Goal: Transaction & Acquisition: Book appointment/travel/reservation

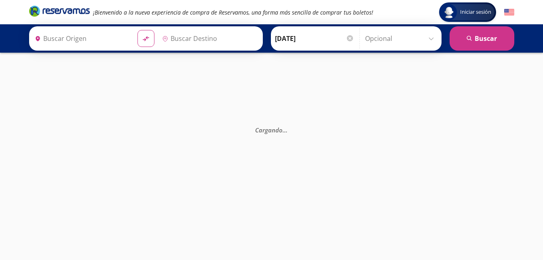
type input "[GEOGRAPHIC_DATA], [GEOGRAPHIC_DATA]"
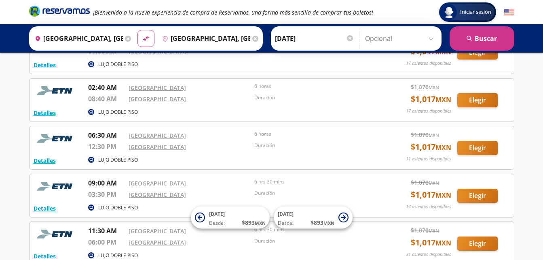
scroll to position [81, 0]
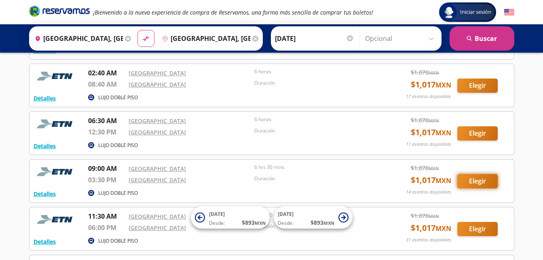
click at [479, 183] on button "Elegir" at bounding box center [477, 181] width 40 height 14
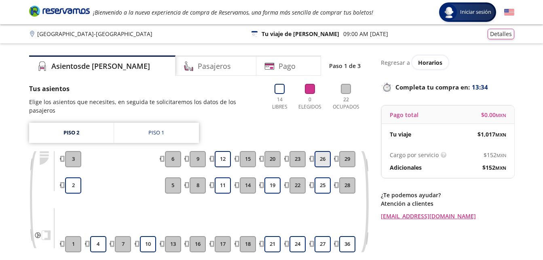
click at [324, 151] on button "26" at bounding box center [323, 159] width 16 height 16
click at [320, 178] on button "25" at bounding box center [323, 185] width 16 height 16
click at [318, 151] on button "26" at bounding box center [323, 159] width 16 height 16
click at [168, 126] on link "Piso 1" at bounding box center [156, 133] width 85 height 20
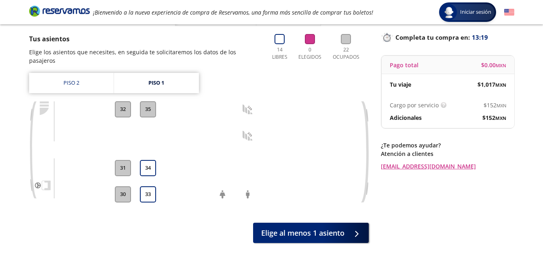
scroll to position [49, 0]
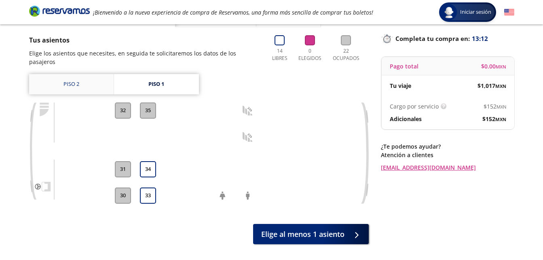
click at [76, 78] on link "Piso 2" at bounding box center [71, 84] width 85 height 20
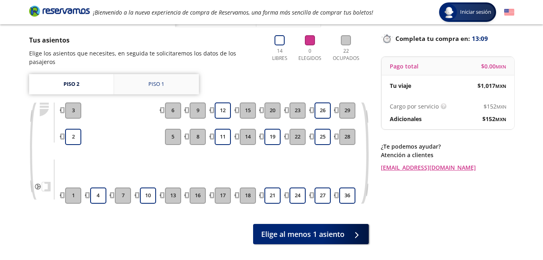
click at [184, 74] on link "Piso 1" at bounding box center [156, 84] width 85 height 20
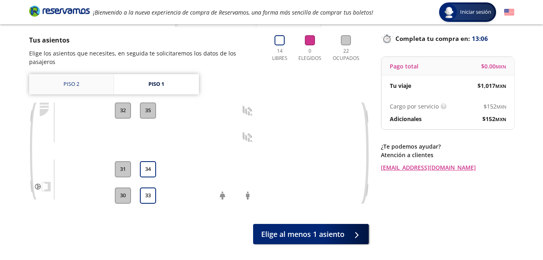
click at [87, 79] on link "Piso 2" at bounding box center [71, 84] width 85 height 20
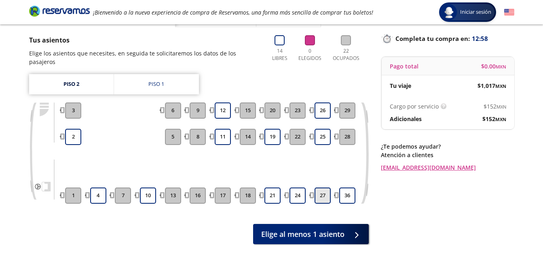
click at [323, 188] on button "27" at bounding box center [323, 195] width 16 height 16
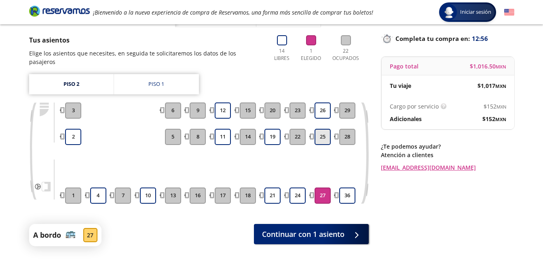
click at [325, 129] on button "25" at bounding box center [323, 137] width 16 height 16
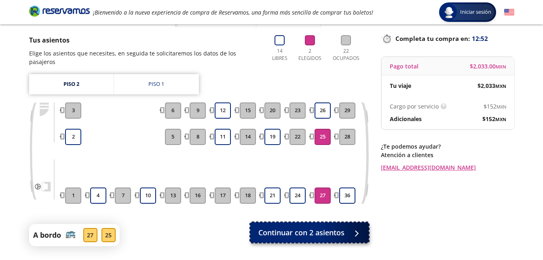
click at [304, 231] on button "Continuar con 2 asientos" at bounding box center [309, 232] width 118 height 20
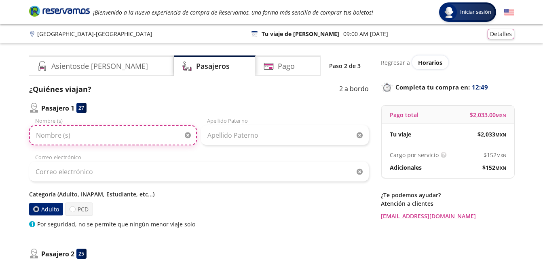
click at [103, 136] on input "Nombre (s)" at bounding box center [113, 135] width 168 height 20
type input "[PERSON_NAME]"
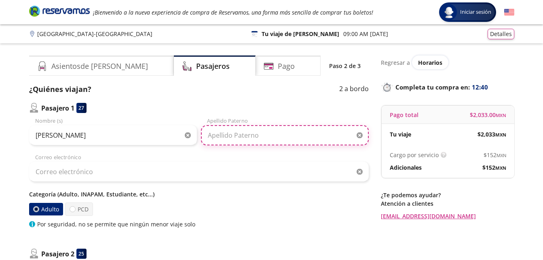
click at [253, 134] on input "Apellido Paterno" at bounding box center [285, 135] width 168 height 20
type input "DONATT"
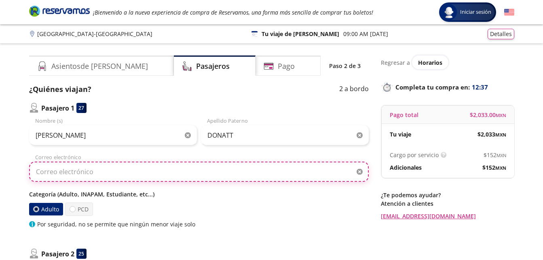
click at [146, 167] on input "Correo electrónico" at bounding box center [199, 171] width 340 height 20
type input "[PERSON_NAME][EMAIL_ADDRESS][DOMAIN_NAME]"
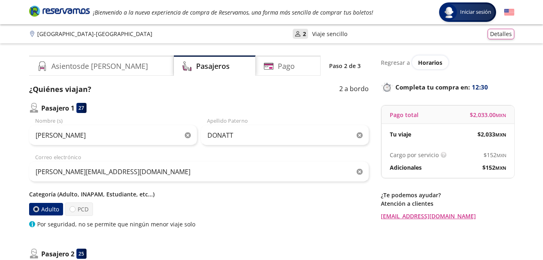
click at [237, 241] on div "Pasajero 1 27 [PERSON_NAME] (s) DONATT Apellido Paterno [PERSON_NAME][EMAIL_ADD…" at bounding box center [199, 232] width 340 height 258
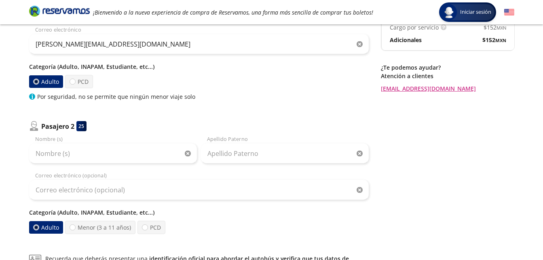
scroll to position [129, 0]
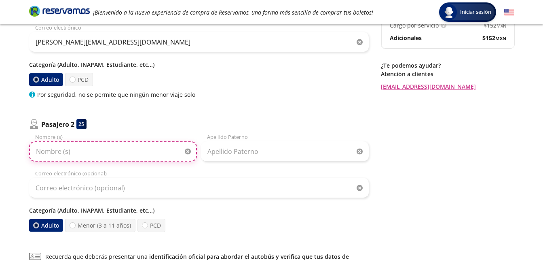
click at [98, 155] on input "Nombre (s)" at bounding box center [113, 151] width 168 height 20
type input "MARINA"
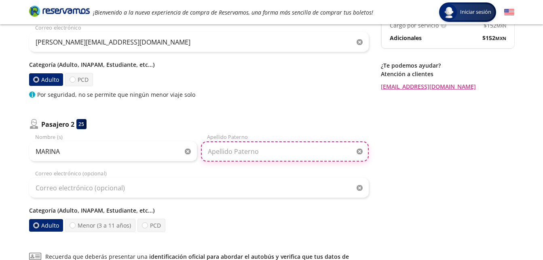
click at [233, 156] on input "Apellido Paterno" at bounding box center [285, 151] width 168 height 20
type input "[PERSON_NAME]"
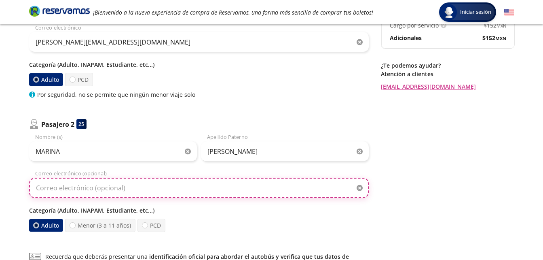
click at [182, 183] on input "Correo electrónico (opcional)" at bounding box center [199, 188] width 340 height 20
click at [143, 187] on input "[EMAIL_ADDRESS][DOMAIN_NAME]" at bounding box center [199, 188] width 340 height 20
type input "R"
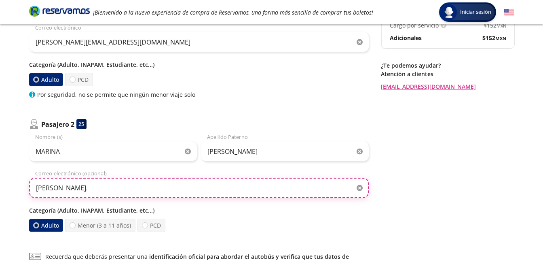
type input "[PERSON_NAME][EMAIL_ADDRESS][DOMAIN_NAME]"
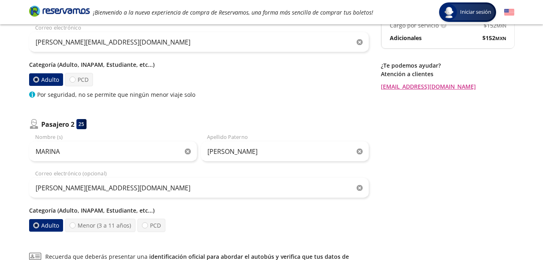
click at [181, 207] on p "Categoría (Adulto, INAPAM, Estudiante, etc...)" at bounding box center [199, 210] width 340 height 8
click at [123, 209] on p "Categoría (Adulto, INAPAM, Estudiante, etc...)" at bounding box center [199, 210] width 340 height 8
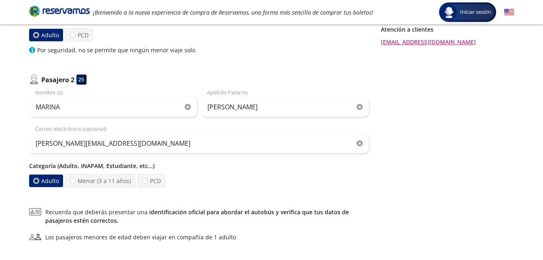
scroll to position [178, 0]
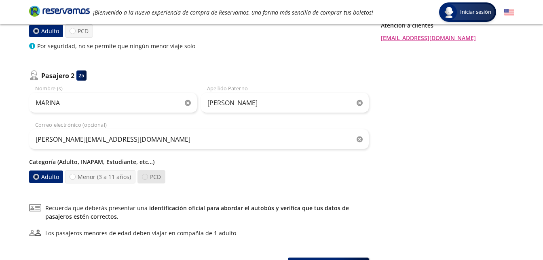
click at [144, 179] on div at bounding box center [145, 177] width 6 height 6
click at [144, 179] on input "PCD" at bounding box center [144, 176] width 5 height 5
radio input "true"
radio input "false"
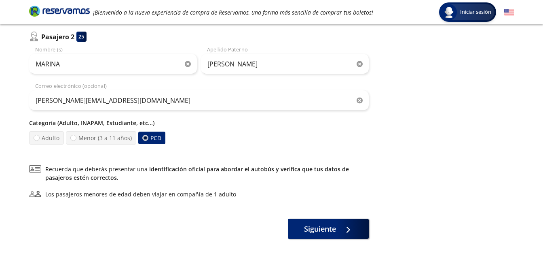
scroll to position [226, 0]
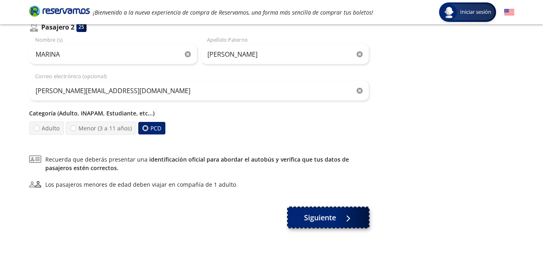
click at [322, 212] on span "Siguiente" at bounding box center [320, 217] width 32 height 11
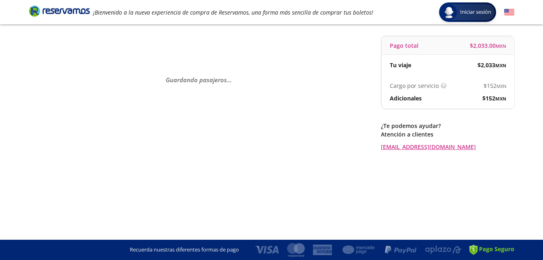
scroll to position [0, 0]
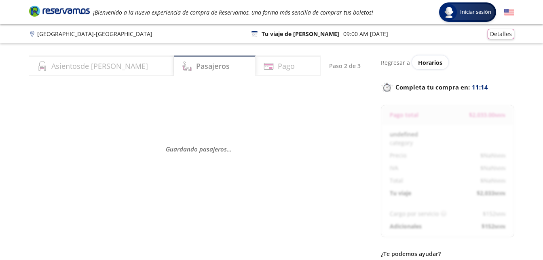
select select "MX"
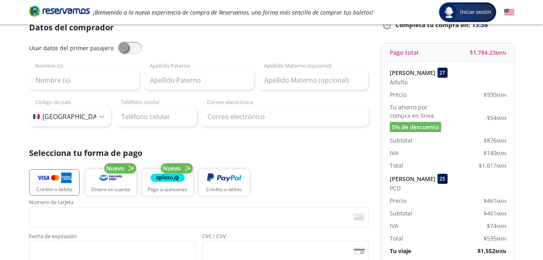
scroll to position [61, 0]
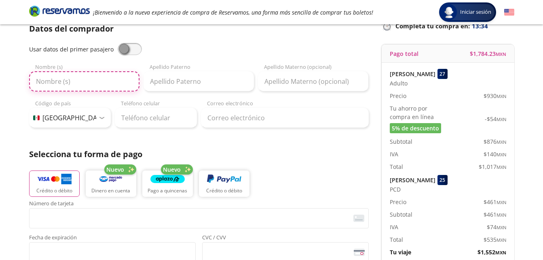
click at [81, 82] on input "Nombre (s)" at bounding box center [84, 81] width 110 height 20
type input "[PERSON_NAME]"
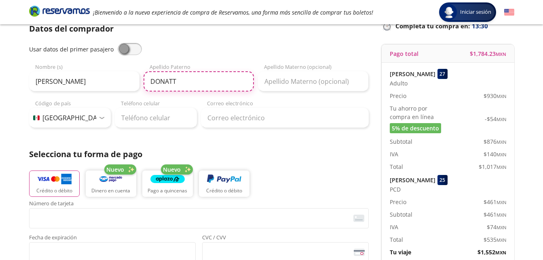
type input "DONATT"
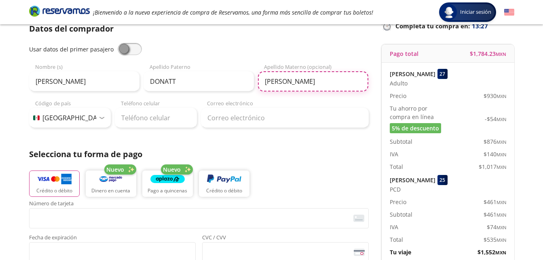
type input "[PERSON_NAME]"
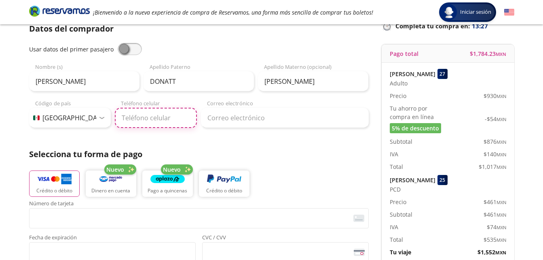
click at [149, 121] on input "Teléfono celular" at bounding box center [156, 118] width 82 height 20
type input "55 2704 5143"
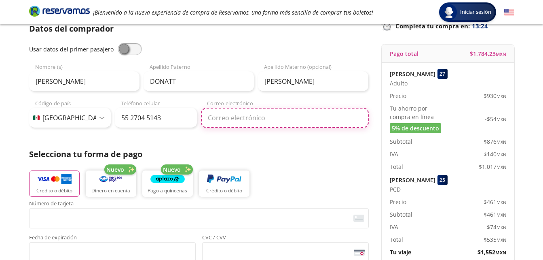
type input "[PERSON_NAME][EMAIL_ADDRESS][DOMAIN_NAME]"
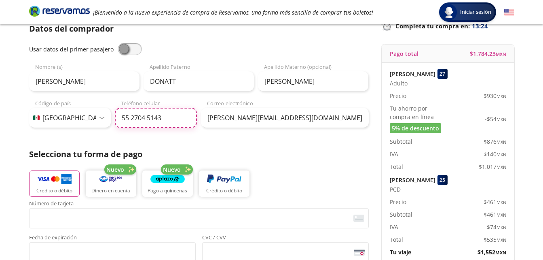
type input "55 2704 5143"
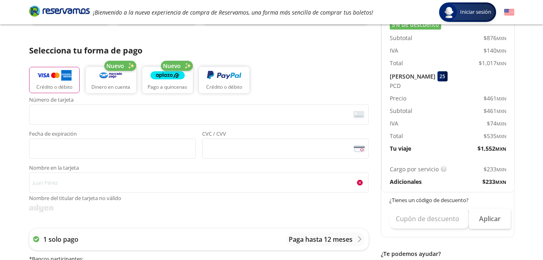
scroll to position [190, 0]
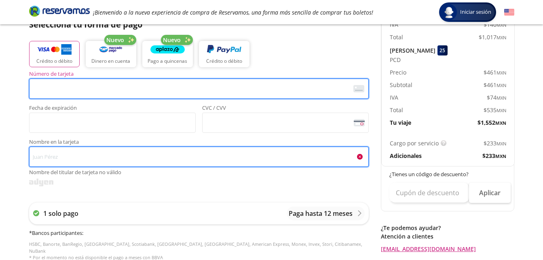
type input "[PERSON_NAME]"
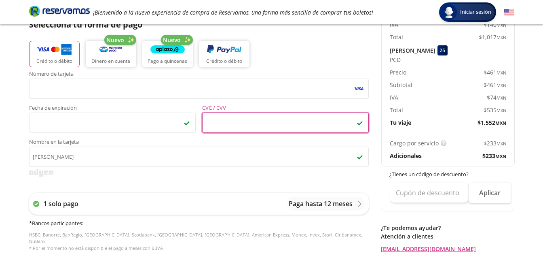
click at [127, 177] on div "Número de tarjeta <p>Your browser does not support iframes.</p> Fecha de expira…" at bounding box center [199, 165] width 340 height 188
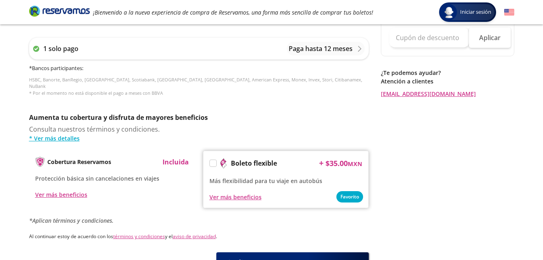
scroll to position [379, 0]
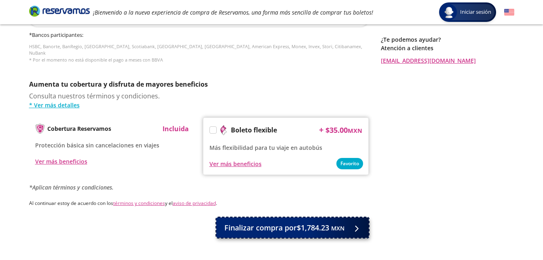
click at [296, 224] on span "Finalizar compra por $1,784.23 MXN" at bounding box center [284, 227] width 120 height 11
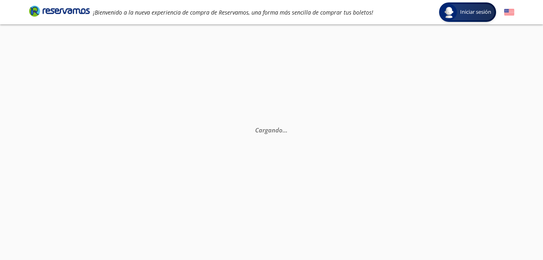
scroll to position [16, 0]
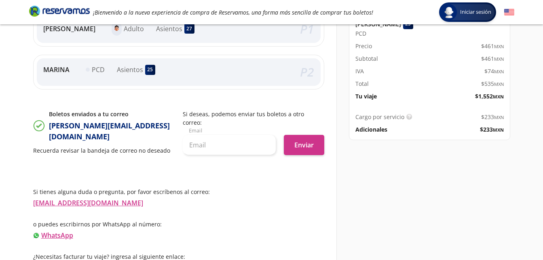
scroll to position [217, 0]
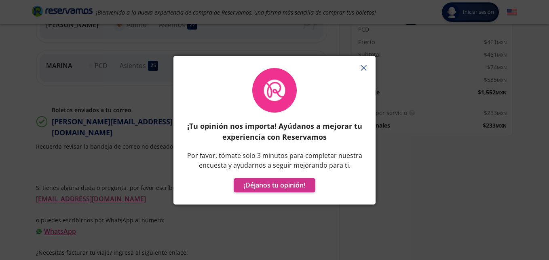
click at [366, 67] on icon "button" at bounding box center [364, 68] width 6 height 6
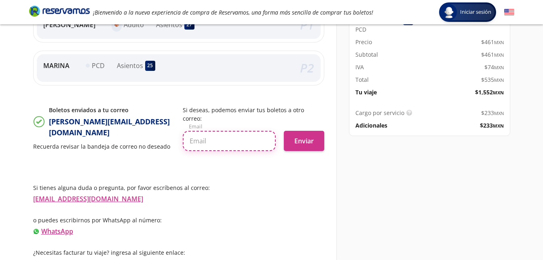
click at [219, 131] on input "text" at bounding box center [229, 141] width 93 height 20
type input "[EMAIL_ADDRESS][DOMAIN_NAME]"
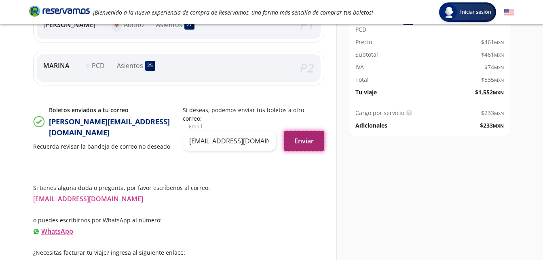
click at [304, 131] on button "Enviar" at bounding box center [304, 141] width 40 height 20
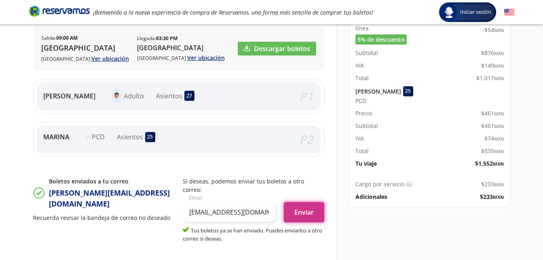
scroll to position [162, 0]
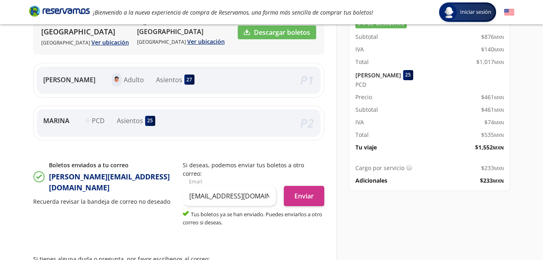
click at [100, 121] on p "PCD" at bounding box center [98, 121] width 13 height 10
drag, startPoint x: 100, startPoint y: 121, endPoint x: 127, endPoint y: 122, distance: 27.1
click at [127, 122] on p "Asientos" at bounding box center [130, 121] width 26 height 10
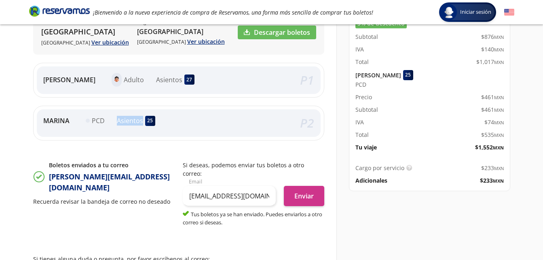
click at [127, 122] on p "Asientos" at bounding box center [130, 121] width 26 height 10
click at [313, 81] on em "P 1" at bounding box center [307, 80] width 14 height 17
